Goal: Book appointment/travel/reservation

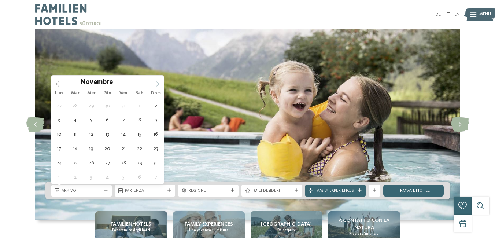
click at [157, 82] on icon at bounding box center [158, 83] width 3 height 5
type div "[DATE]"
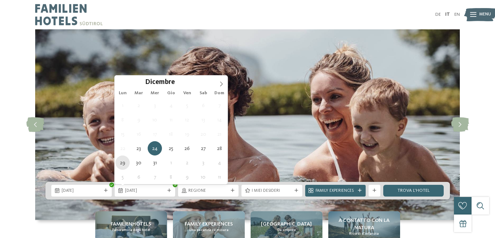
type div "[DATE]"
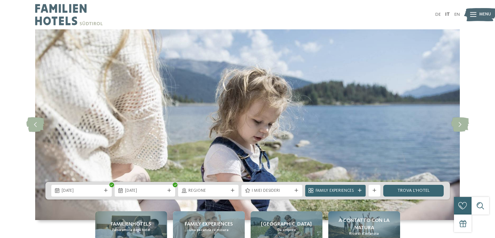
click at [233, 190] on icon at bounding box center [233, 191] width 4 height 4
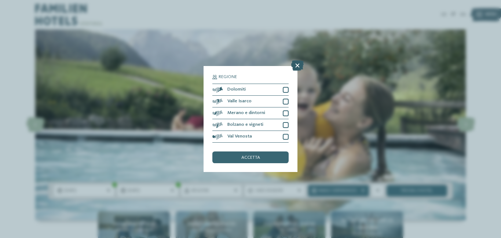
click at [297, 61] on icon at bounding box center [297, 65] width 12 height 10
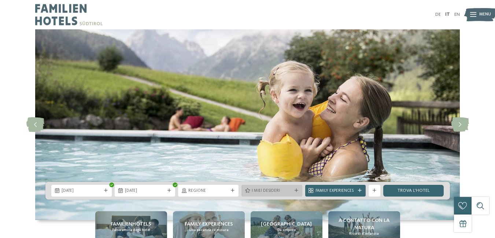
click at [296, 186] on div "I miei desideri" at bounding box center [272, 191] width 60 height 12
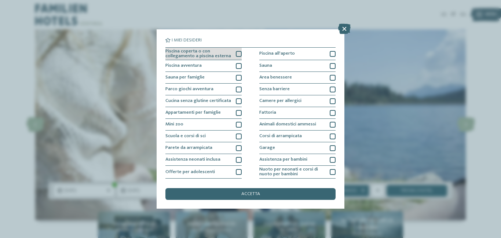
click at [236, 53] on div at bounding box center [239, 54] width 6 height 6
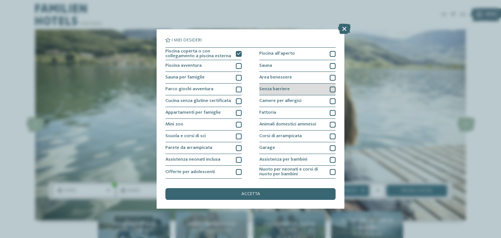
click at [329, 89] on div at bounding box center [332, 89] width 6 height 6
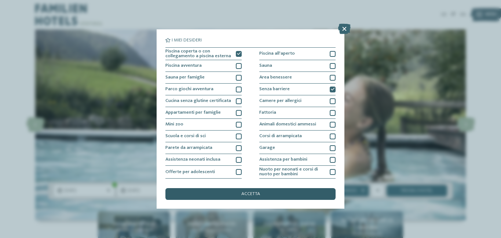
click at [264, 191] on div "accetta" at bounding box center [250, 194] width 170 height 12
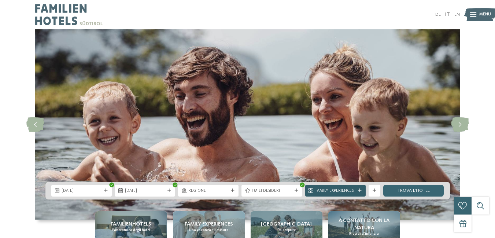
click at [360, 189] on icon at bounding box center [360, 191] width 4 height 4
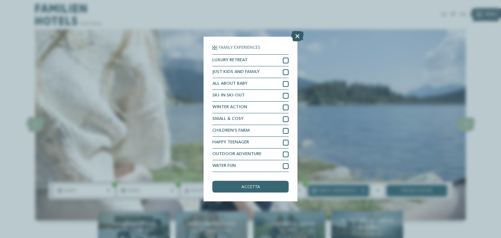
click at [297, 35] on icon at bounding box center [297, 36] width 12 height 10
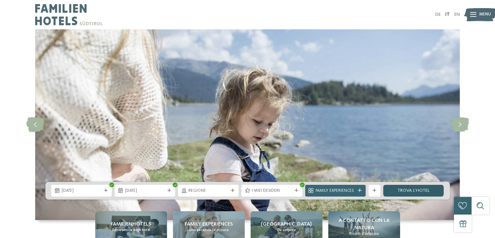
click at [416, 188] on link "trova l’hotel" at bounding box center [413, 191] width 60 height 12
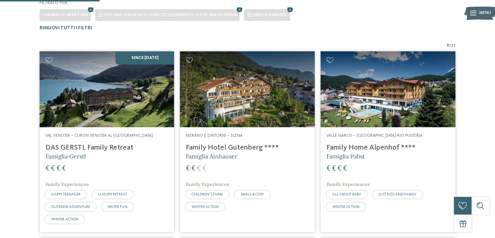
scroll to position [181, 0]
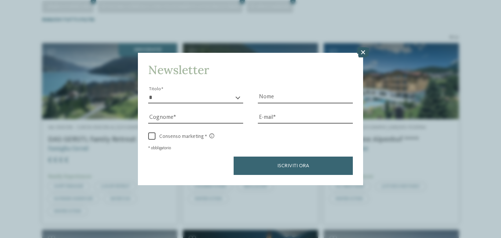
click at [364, 52] on icon at bounding box center [363, 52] width 12 height 10
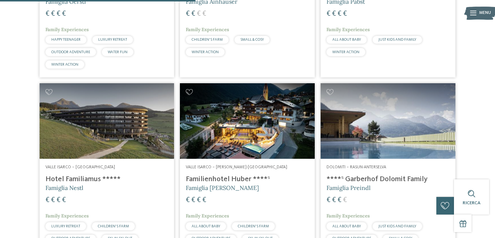
scroll to position [364, 0]
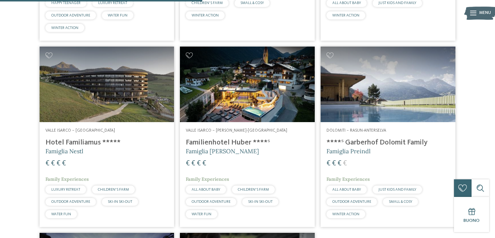
click at [481, 11] on span "Menu" at bounding box center [485, 13] width 12 height 6
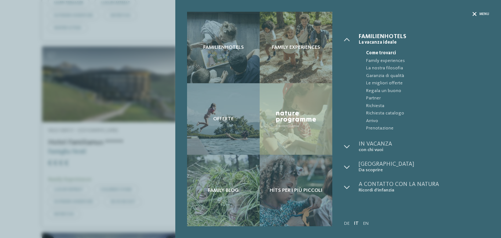
click at [475, 12] on icon at bounding box center [474, 14] width 4 height 4
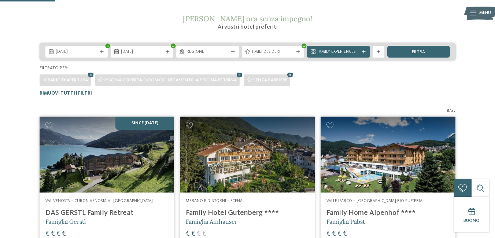
scroll to position [0, 0]
